Goal: Find specific page/section: Find specific page/section

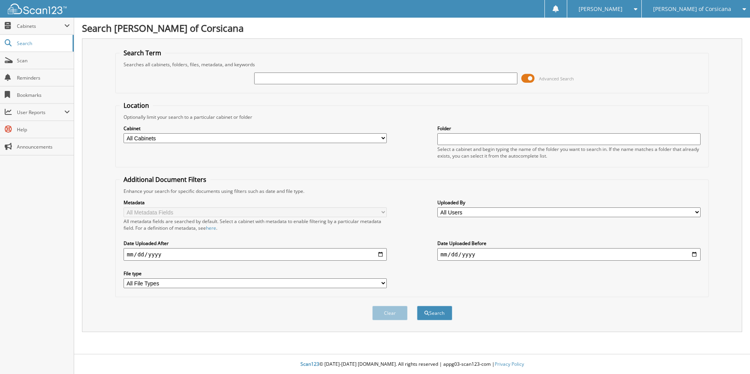
click at [275, 82] on input "text" at bounding box center [385, 79] width 263 height 12
type input "[PERSON_NAME]"
click at [417, 306] on button "Search" at bounding box center [434, 313] width 35 height 15
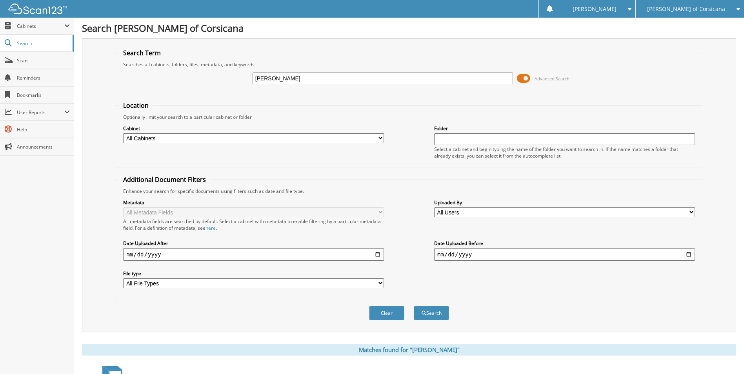
click at [531, 77] on span "Advanced Search" at bounding box center [543, 79] width 53 height 12
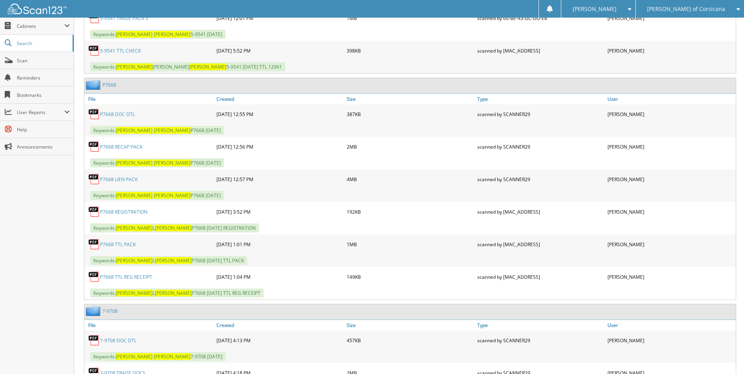
scroll to position [667, 0]
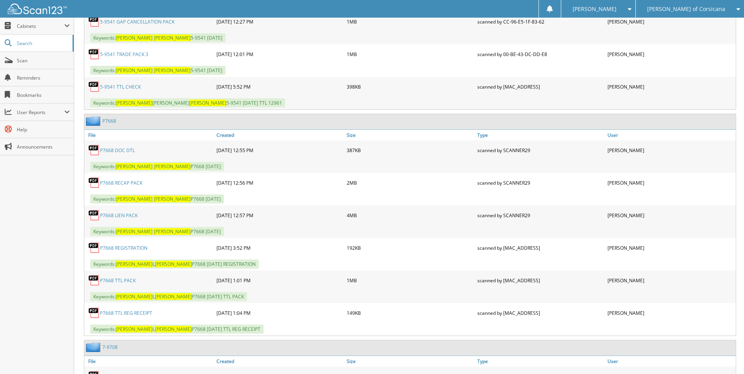
click at [108, 118] on link "P7668" at bounding box center [109, 121] width 14 height 7
